Goal: Task Accomplishment & Management: Manage account settings

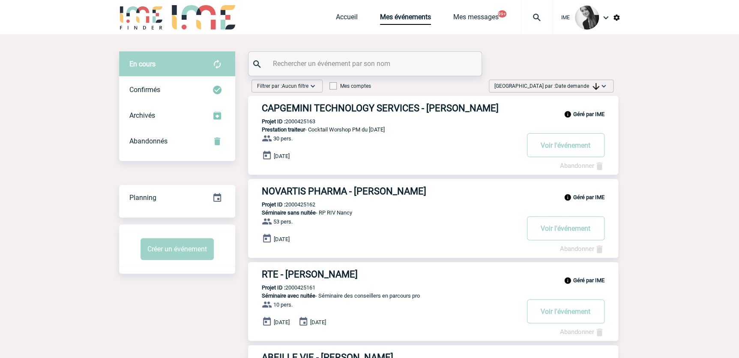
click at [561, 86] on span "Date demande" at bounding box center [577, 86] width 44 height 6
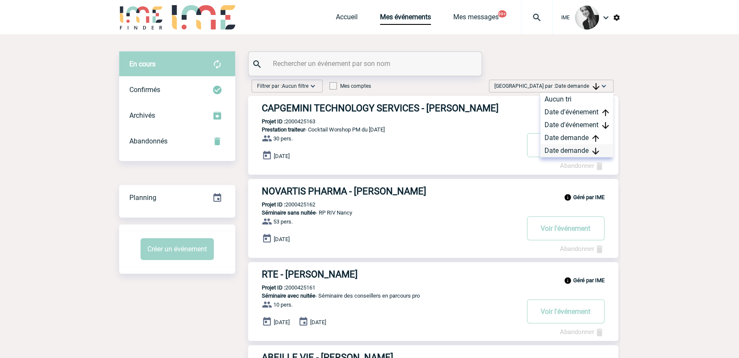
click at [567, 152] on div "Date demande" at bounding box center [576, 150] width 73 height 13
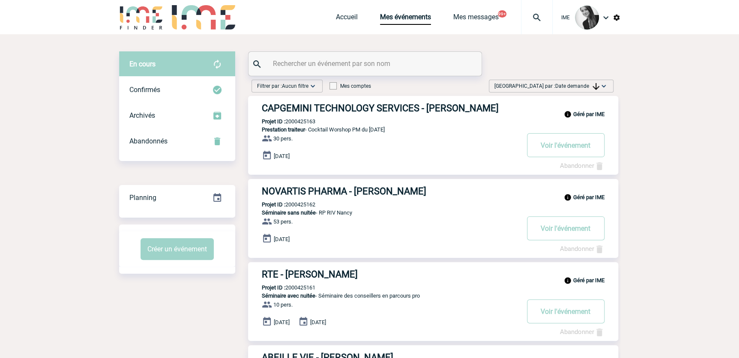
click at [570, 84] on span "Date demande" at bounding box center [577, 86] width 44 height 6
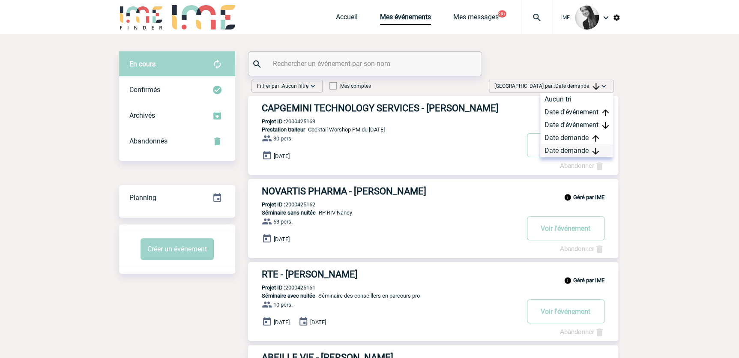
click at [561, 149] on div "Date demande" at bounding box center [576, 150] width 73 height 13
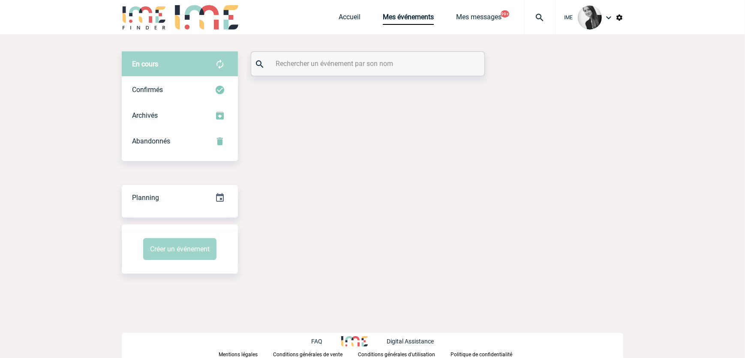
click at [347, 62] on input "text" at bounding box center [368, 63] width 191 height 12
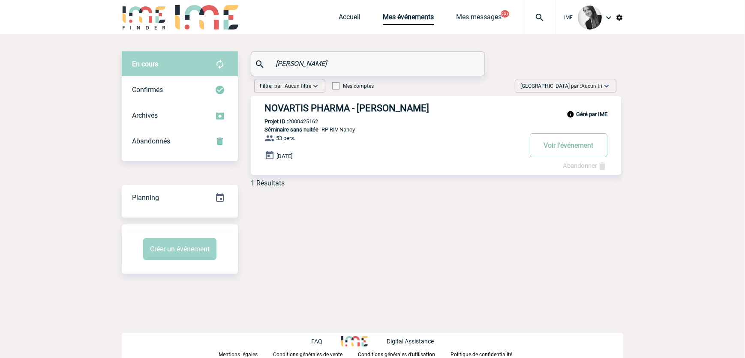
type input "cohen"
click at [565, 142] on button "Voir l'événement" at bounding box center [569, 145] width 78 height 24
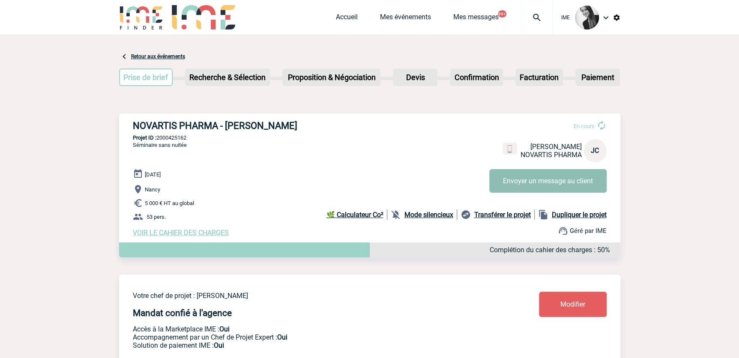
click at [516, 182] on button "Envoyer un message au client" at bounding box center [547, 181] width 117 height 24
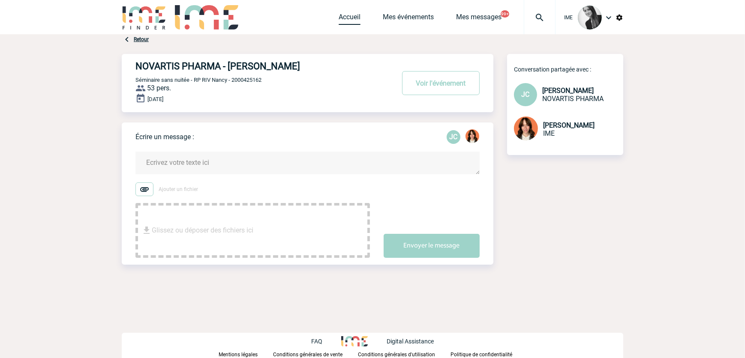
click at [344, 18] on link "Accueil" at bounding box center [350, 19] width 22 height 12
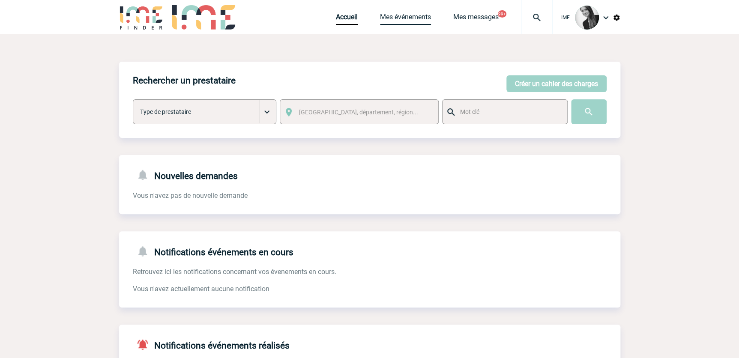
click at [406, 20] on link "Mes événements" at bounding box center [405, 19] width 51 height 12
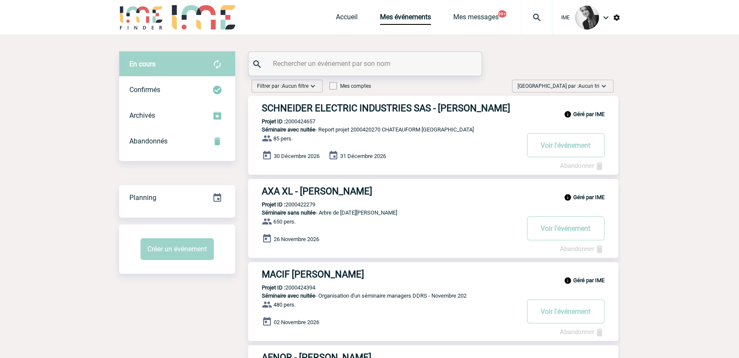
click at [584, 88] on span "Aucun tri" at bounding box center [589, 86] width 21 height 6
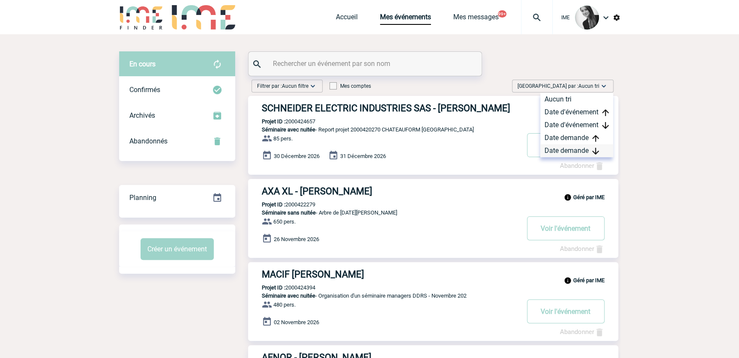
click at [568, 151] on div "Date demande" at bounding box center [576, 150] width 73 height 13
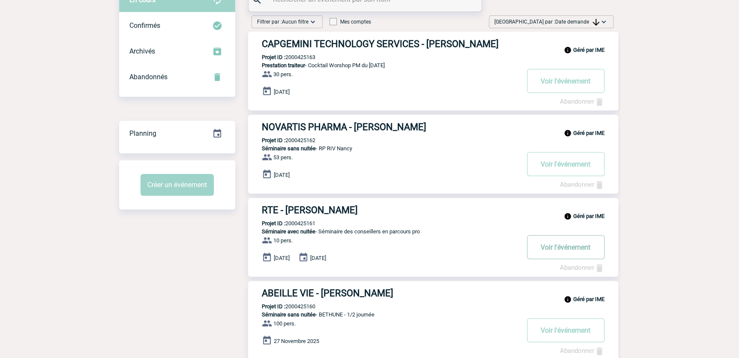
scroll to position [78, 0]
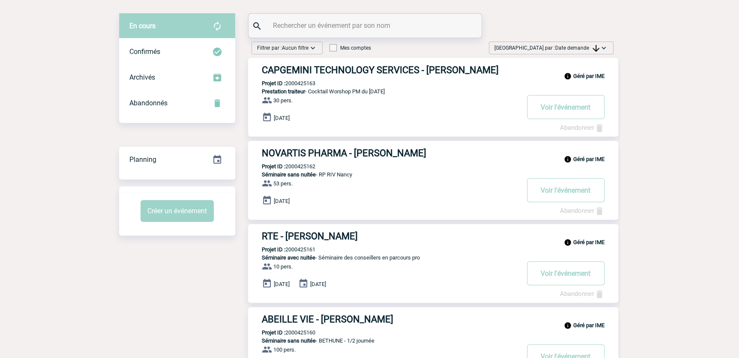
scroll to position [0, 0]
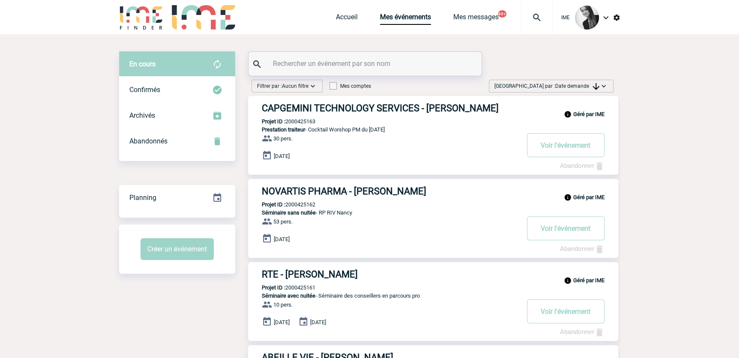
click at [595, 83] on img at bounding box center [596, 86] width 7 height 7
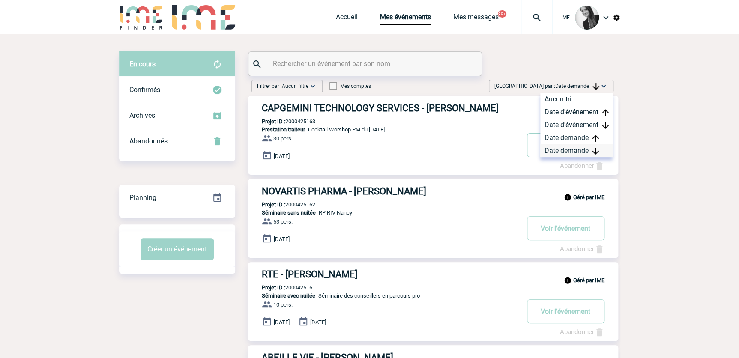
click at [560, 149] on div "Date demande" at bounding box center [576, 150] width 73 height 13
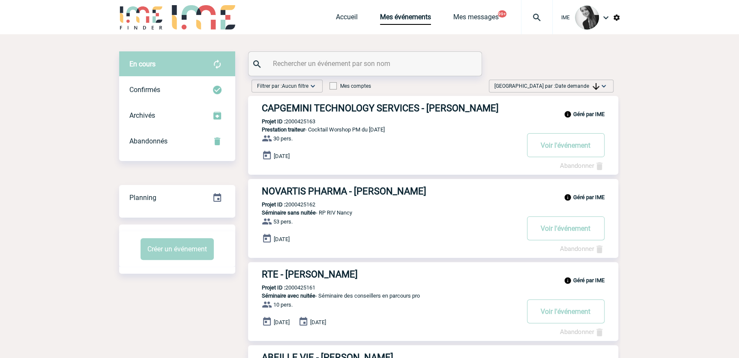
click at [587, 84] on span "Date demande" at bounding box center [577, 86] width 44 height 6
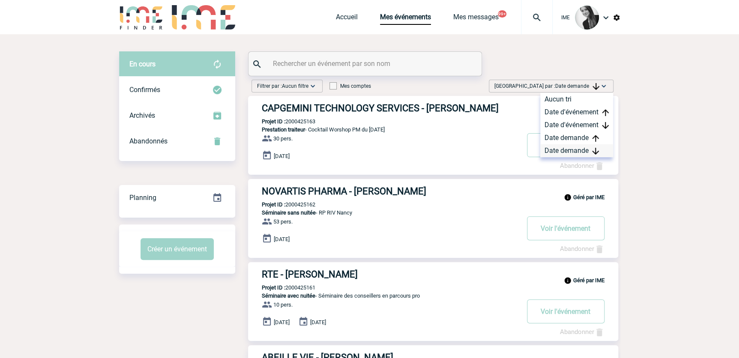
click at [561, 153] on div "Date demande" at bounding box center [576, 150] width 73 height 13
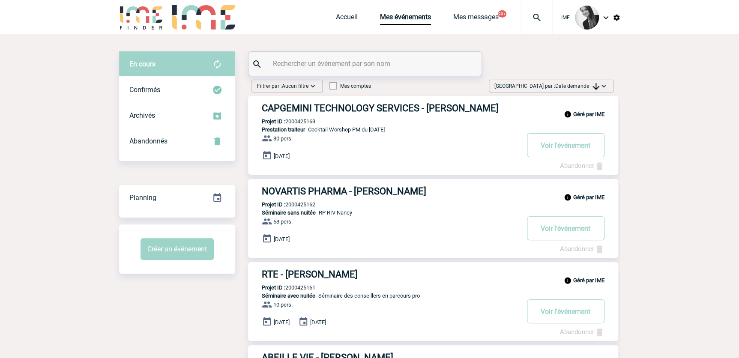
drag, startPoint x: 568, startPoint y: 86, endPoint x: 570, endPoint y: 92, distance: 6.8
click at [568, 86] on span "Date demande" at bounding box center [577, 86] width 44 height 6
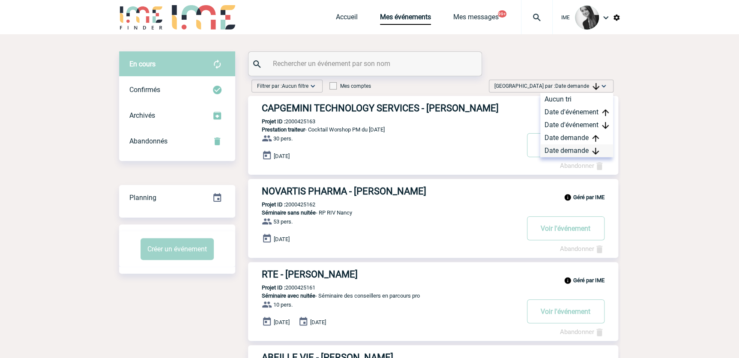
click at [553, 149] on div "Date demande" at bounding box center [576, 150] width 73 height 13
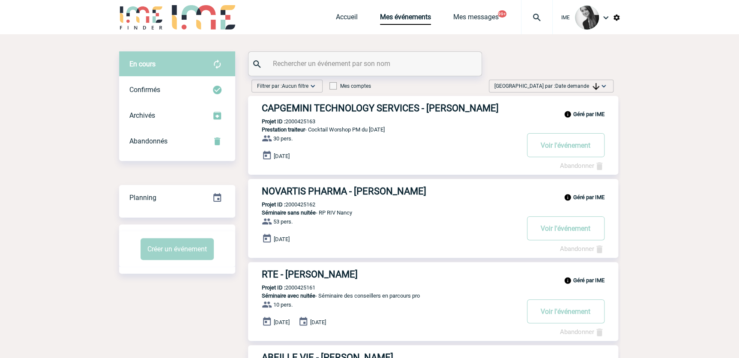
click at [570, 88] on span "Date demande" at bounding box center [577, 86] width 44 height 6
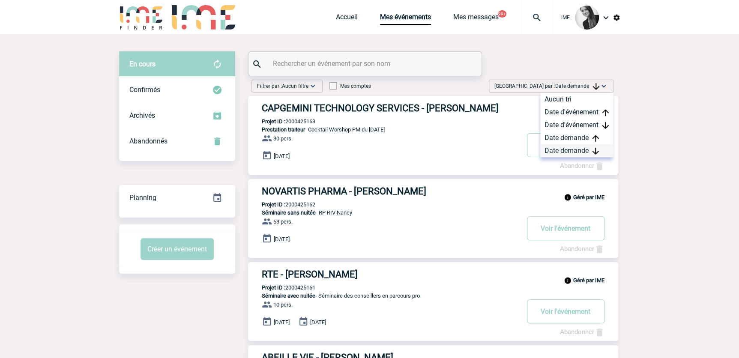
click at [560, 150] on div "Date demande" at bounding box center [576, 150] width 73 height 13
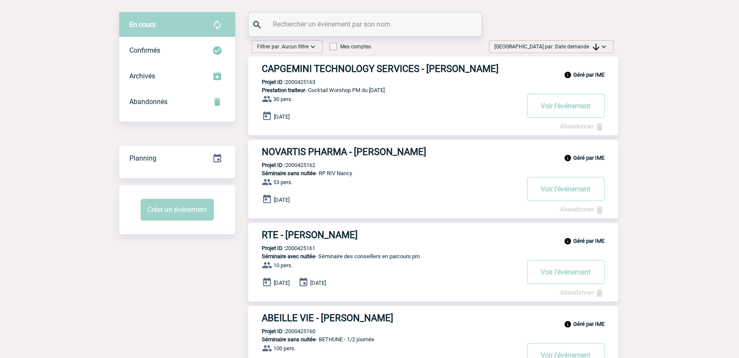
scroll to position [39, 0]
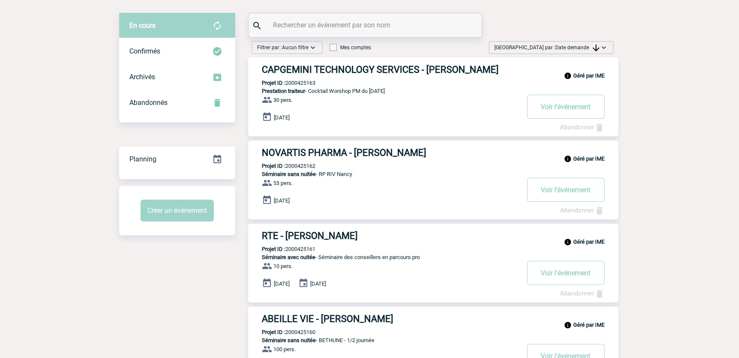
drag, startPoint x: 292, startPoint y: 129, endPoint x: 342, endPoint y: 129, distance: 50.1
click at [342, 124] on div "[DATE]" at bounding box center [440, 118] width 357 height 12
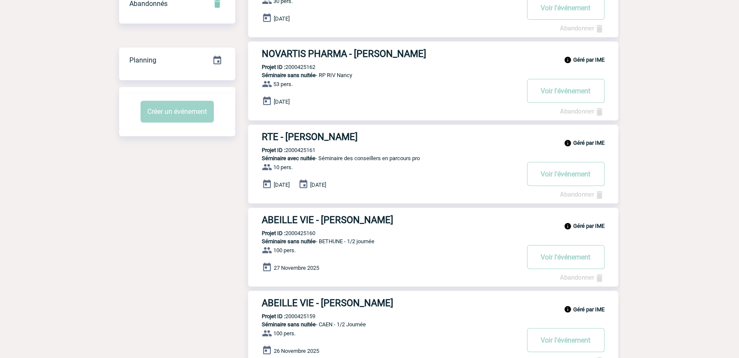
scroll to position [195, 0]
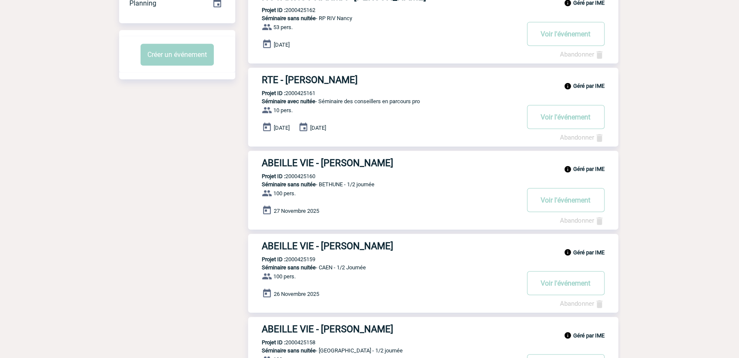
drag, startPoint x: 674, startPoint y: 84, endPoint x: 631, endPoint y: 135, distance: 66.3
click at [674, 84] on body "IME Accueil Mes événements" at bounding box center [369, 293] width 739 height 977
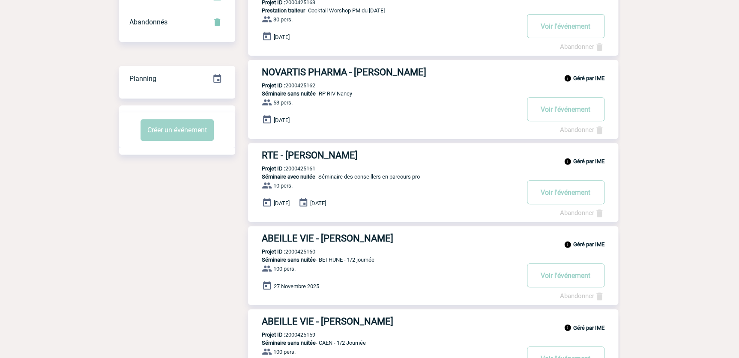
scroll to position [39, 0]
